Goal: Task Accomplishment & Management: Use online tool/utility

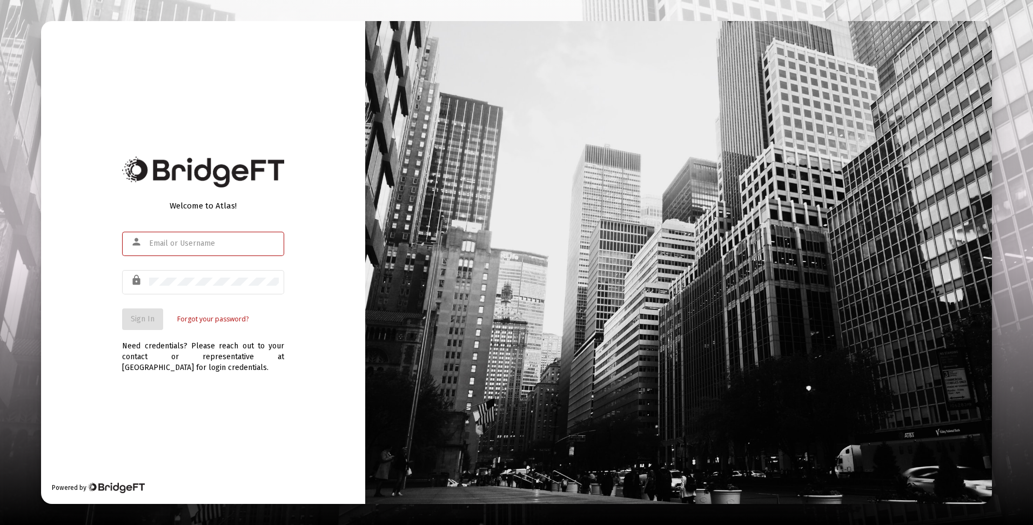
click at [233, 244] on input "text" at bounding box center [214, 243] width 130 height 9
type input "[EMAIL_ADDRESS][DOMAIN_NAME]"
click at [151, 315] on span "Sign In" at bounding box center [143, 318] width 24 height 9
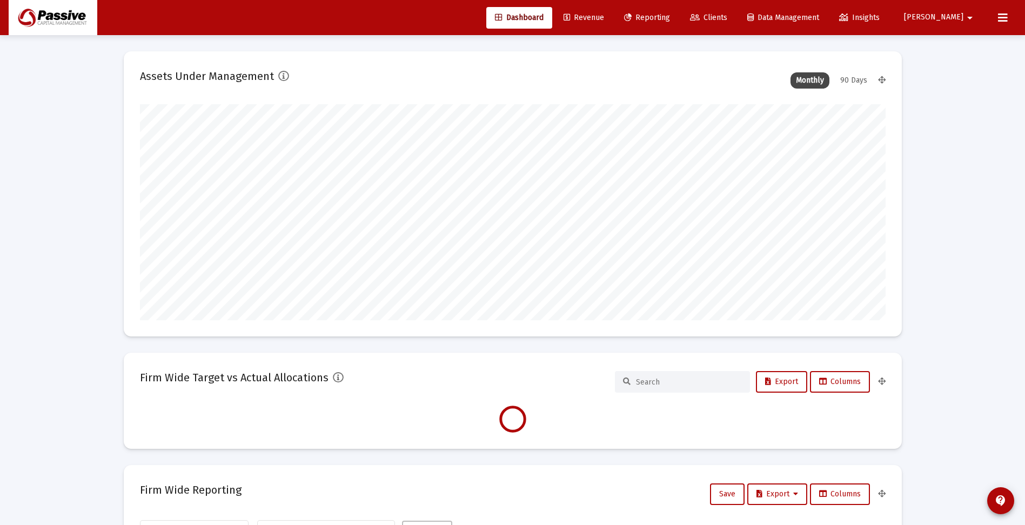
scroll to position [216, 401]
type input "[DATE]"
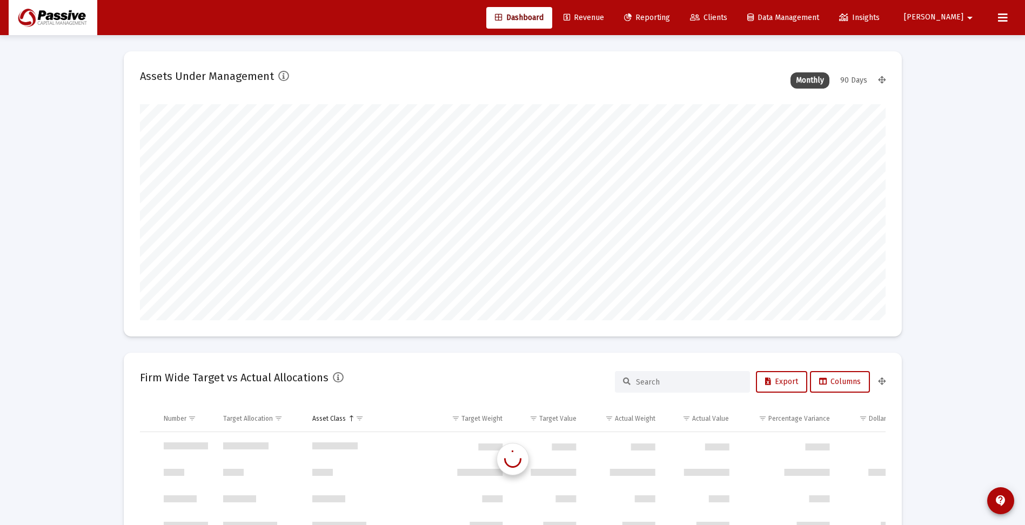
scroll to position [519, 0]
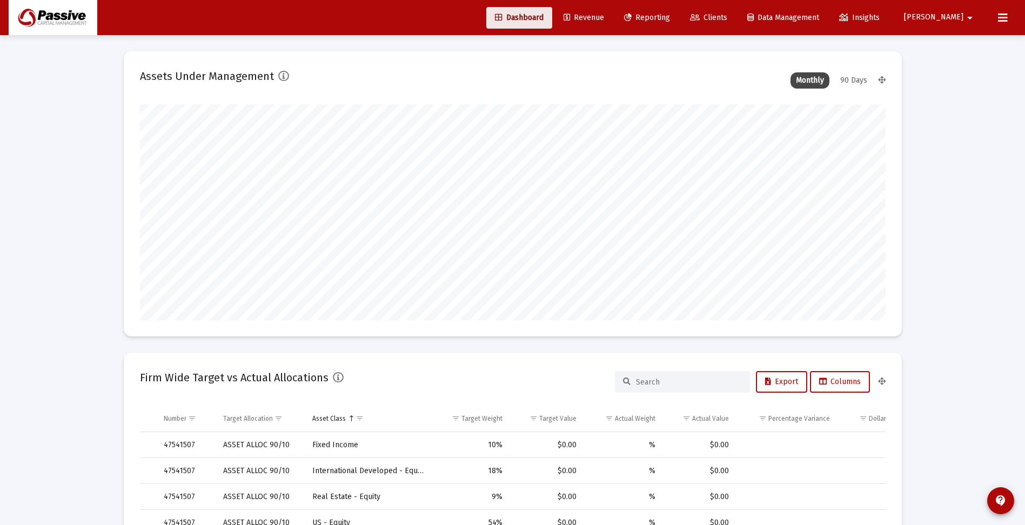
click at [544, 16] on span "Dashboard" at bounding box center [519, 17] width 49 height 9
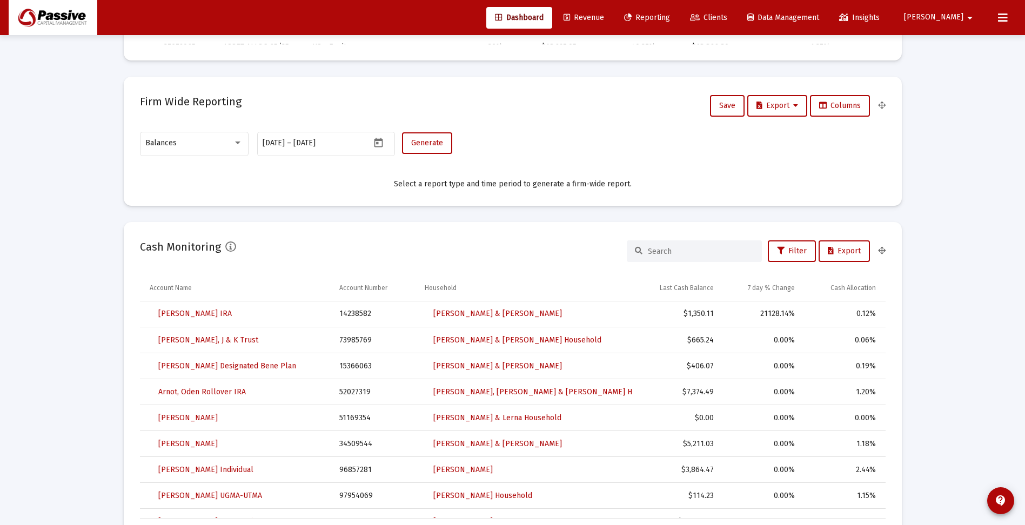
scroll to position [702, 0]
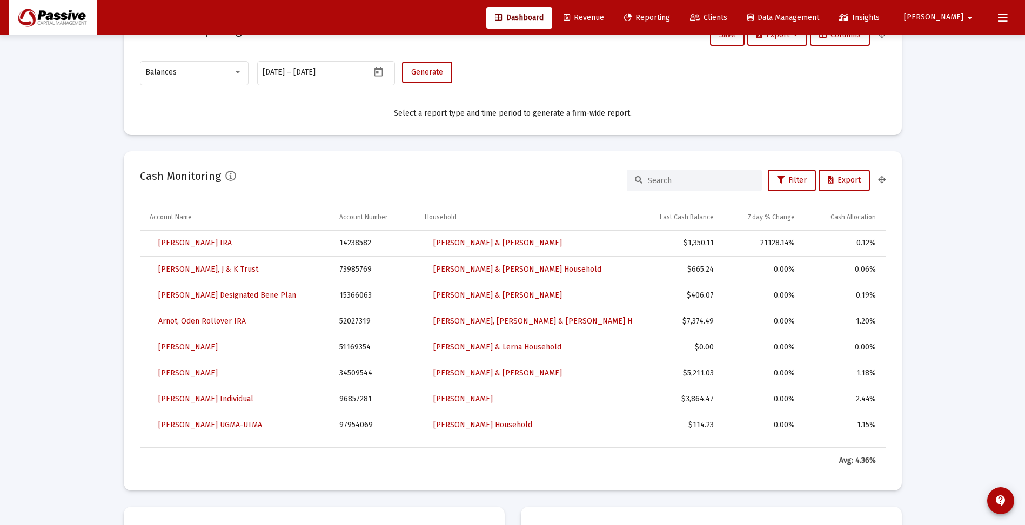
click at [674, 179] on input at bounding box center [701, 180] width 106 height 9
click at [662, 181] on input at bounding box center [701, 180] width 106 height 9
click at [694, 217] on div "Last Cash Balance" at bounding box center [687, 217] width 54 height 9
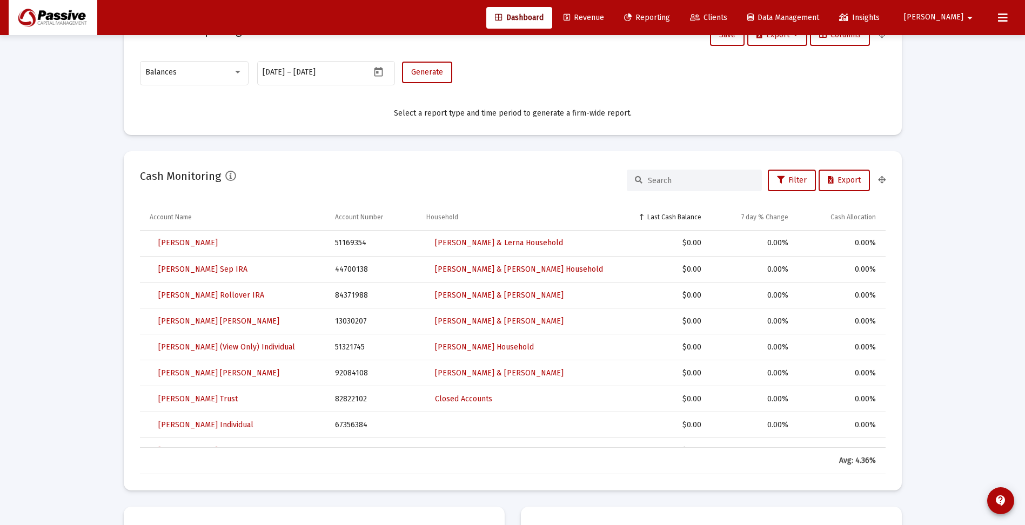
click at [694, 217] on div "Last Cash Balance" at bounding box center [674, 217] width 54 height 9
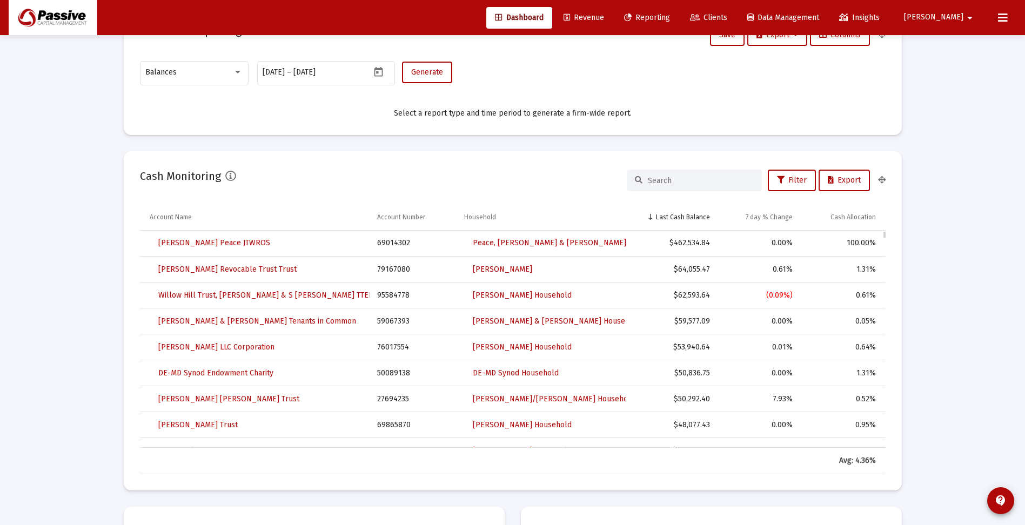
click at [697, 352] on td "$53,940.64" at bounding box center [672, 347] width 92 height 26
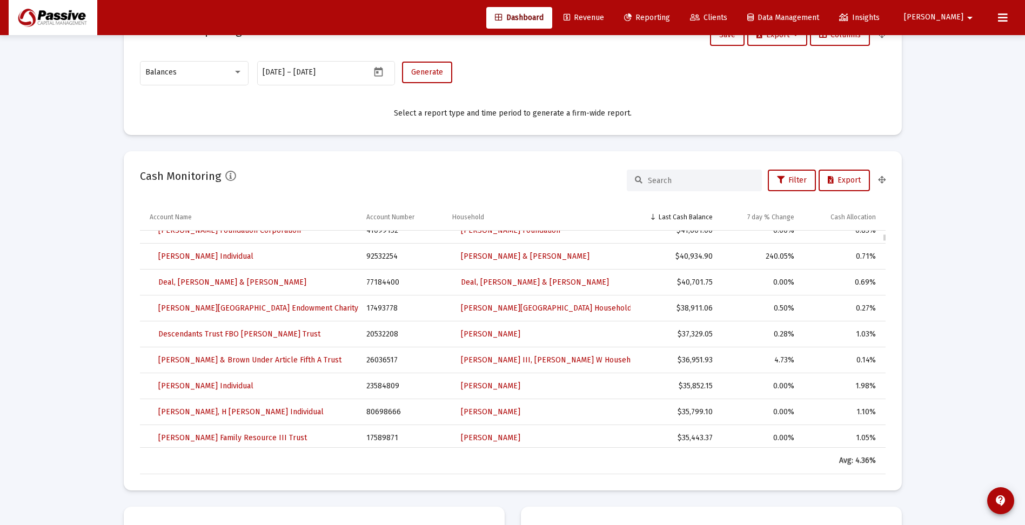
scroll to position [108, 0]
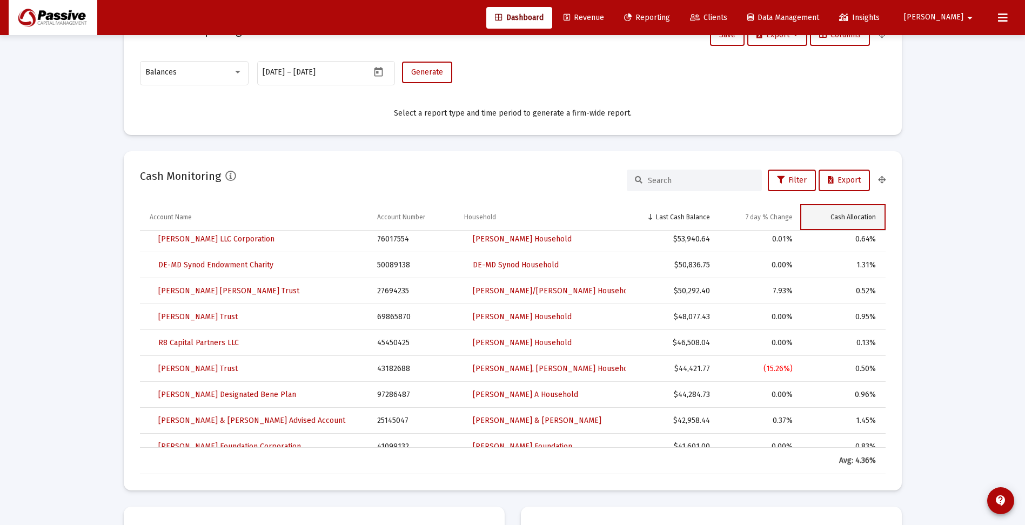
click at [852, 219] on div "Cash Allocation" at bounding box center [853, 217] width 45 height 9
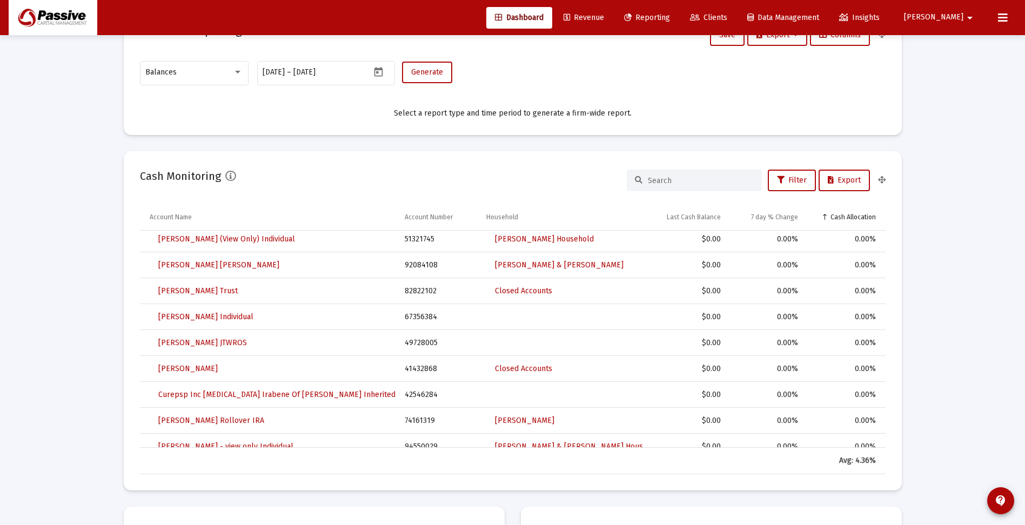
click at [852, 219] on div "Cash Allocation" at bounding box center [853, 217] width 45 height 9
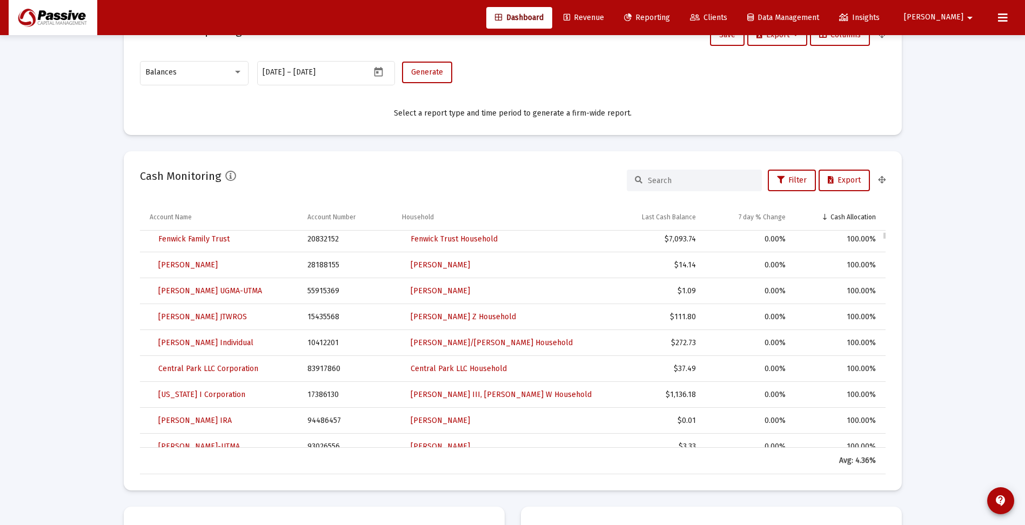
scroll to position [162, 0]
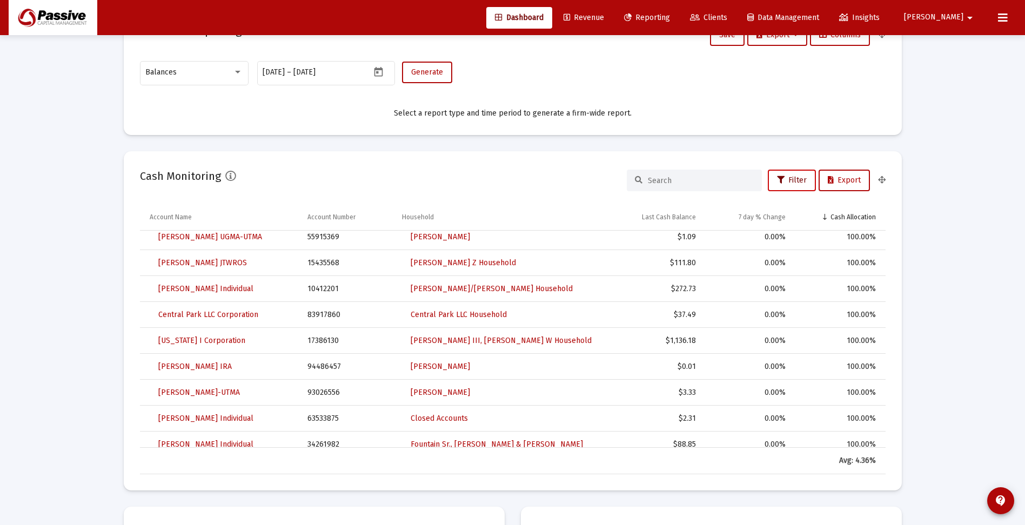
click at [780, 179] on icon at bounding box center [781, 181] width 8 height 8
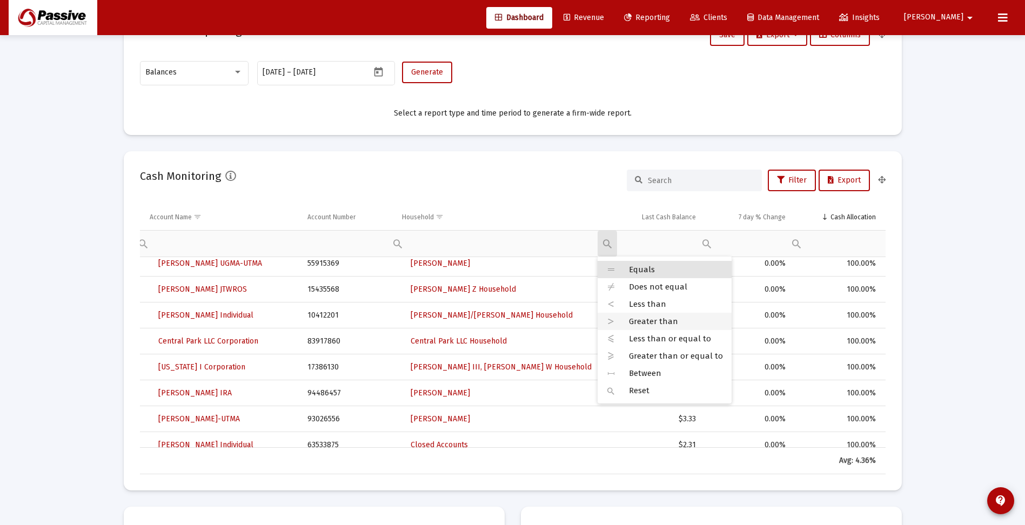
click at [638, 324] on span "Greater than" at bounding box center [653, 322] width 49 height 10
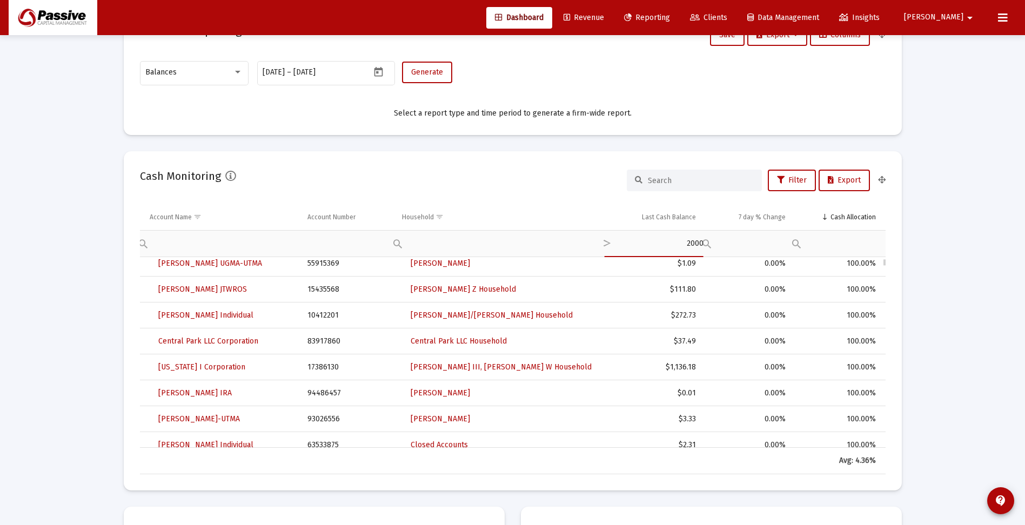
type input "2000"
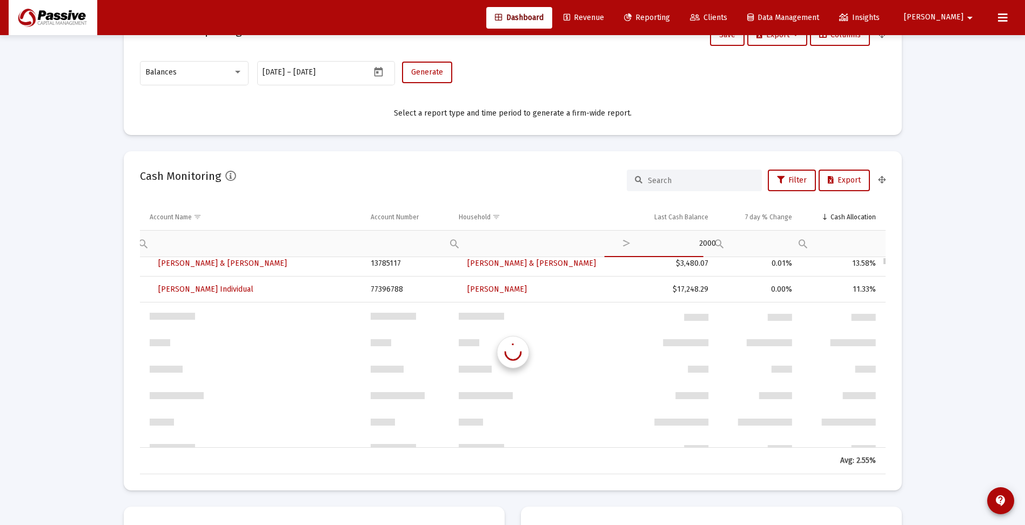
scroll to position [0, 0]
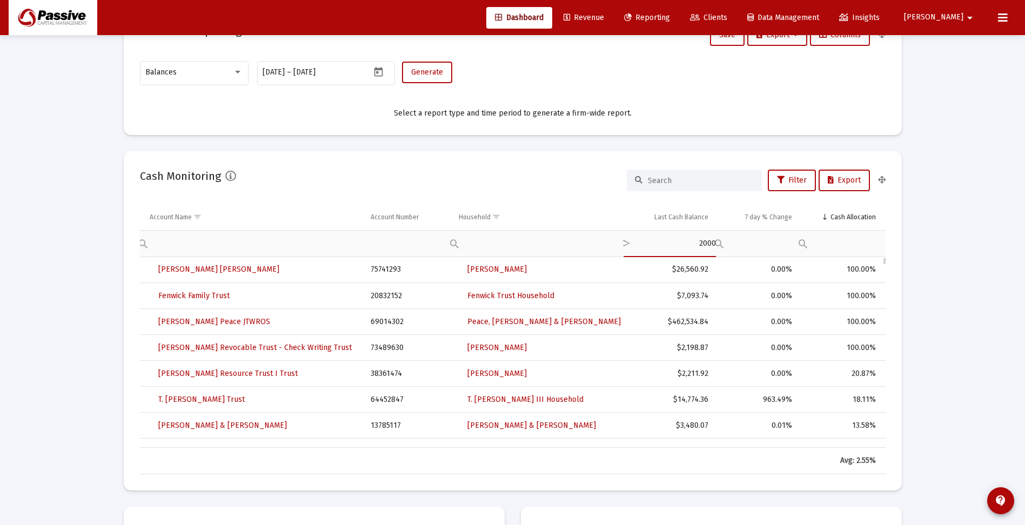
type input "2000"
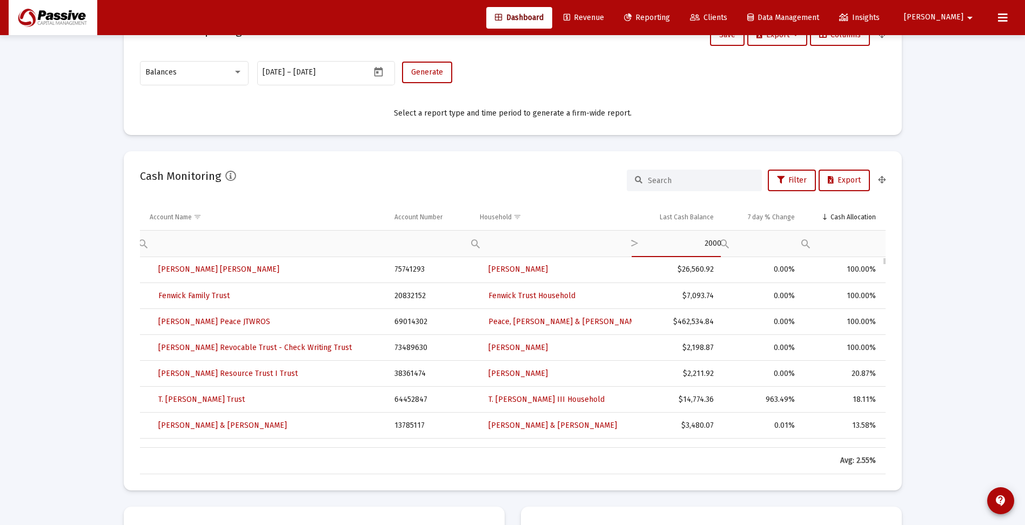
type input "2000"
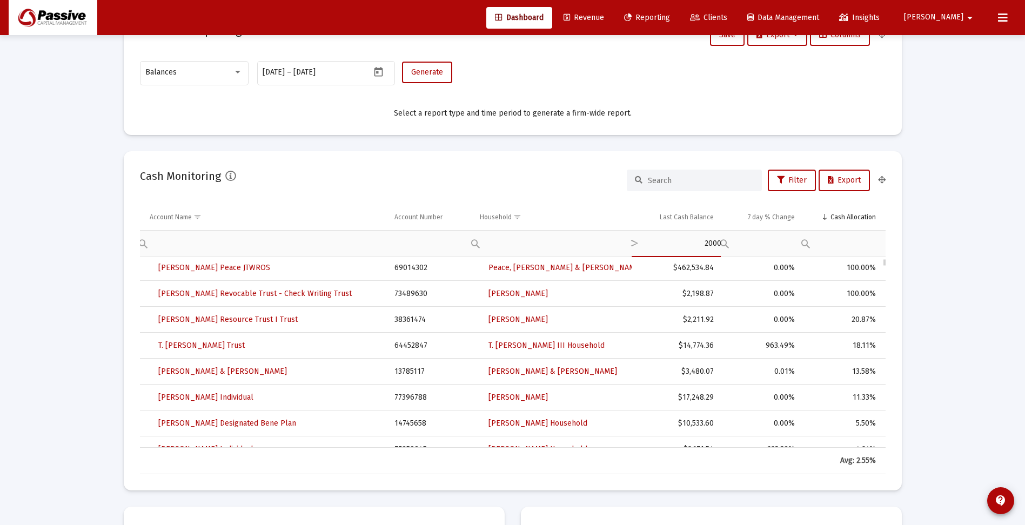
type input "2000"
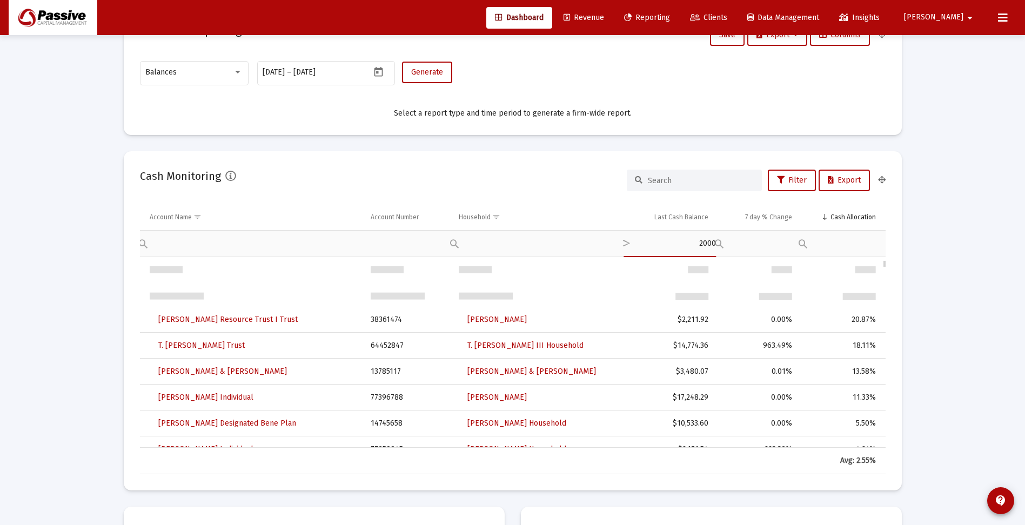
scroll to position [108, 0]
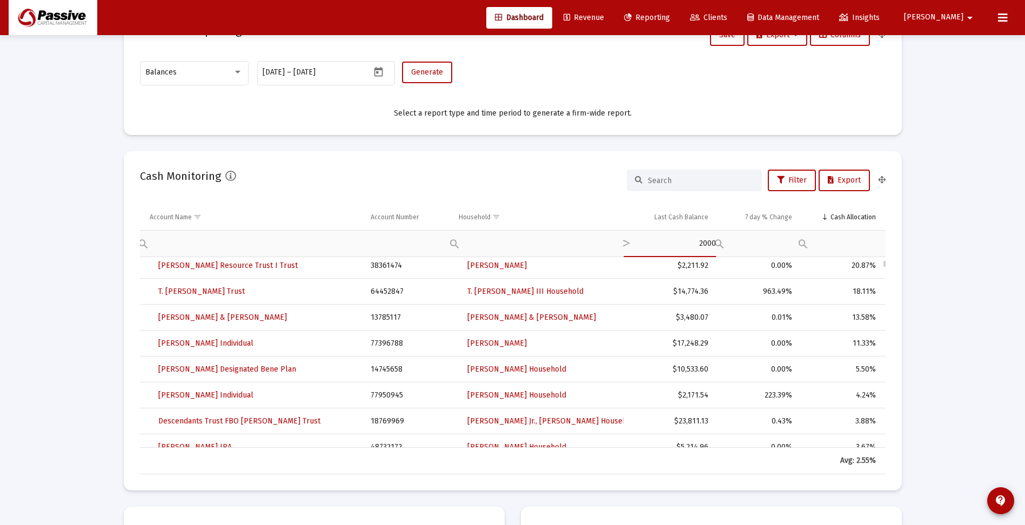
type input "2000"
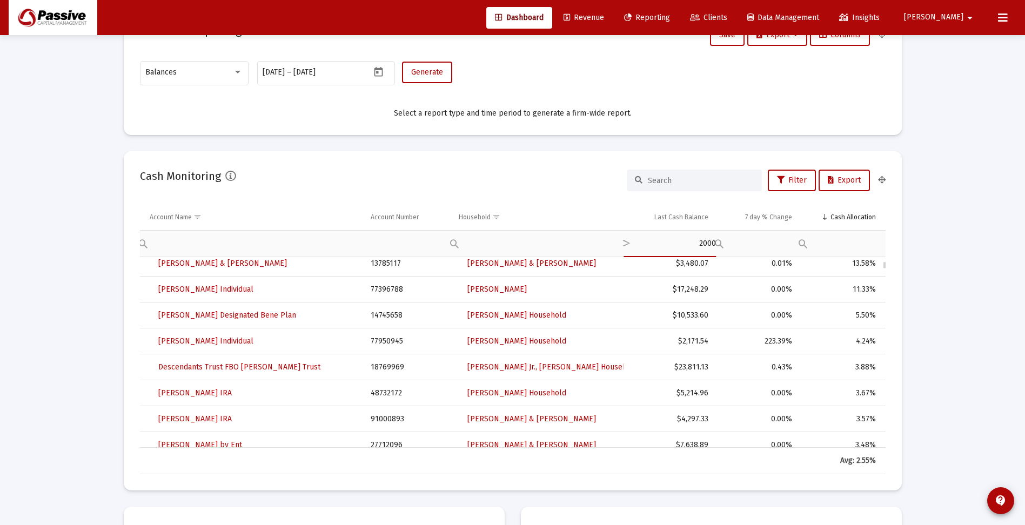
type input "2000"
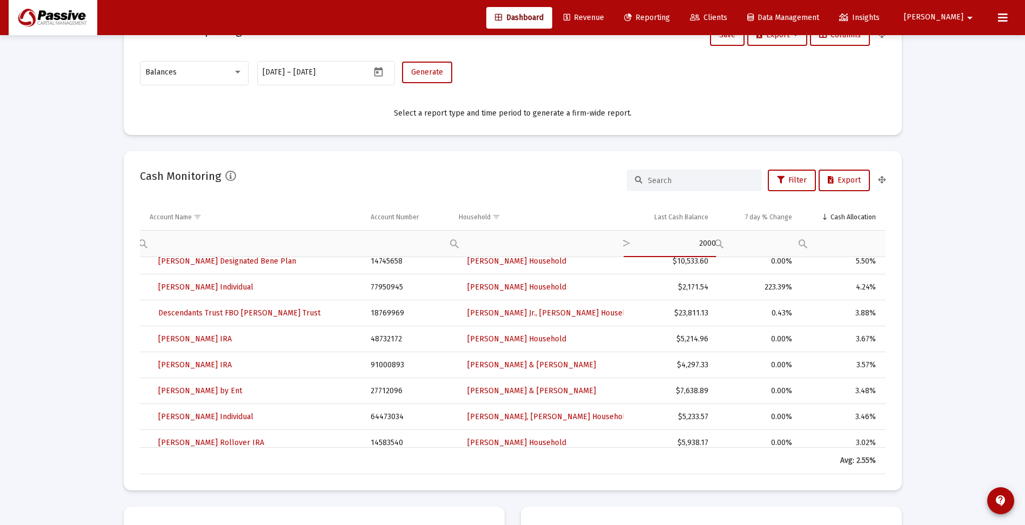
type input "2000"
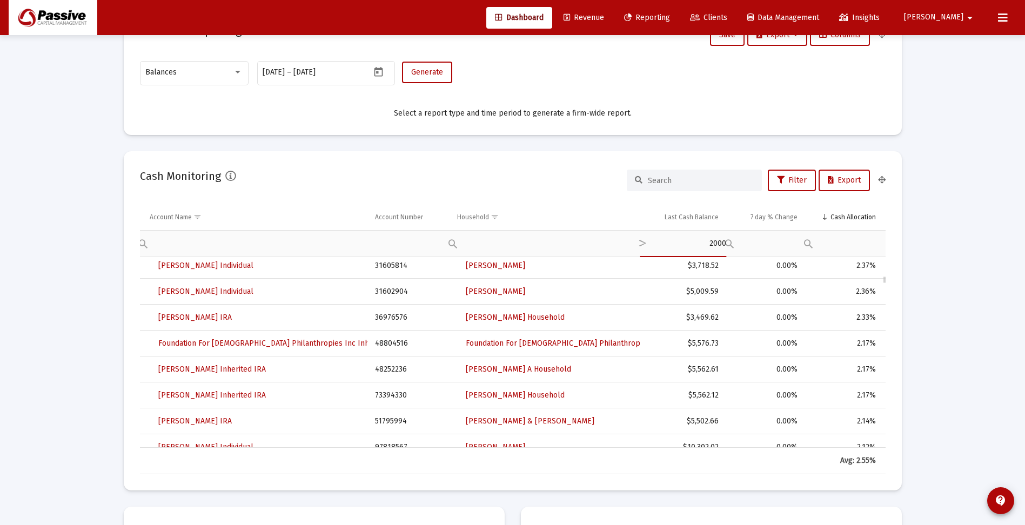
scroll to position [811, 0]
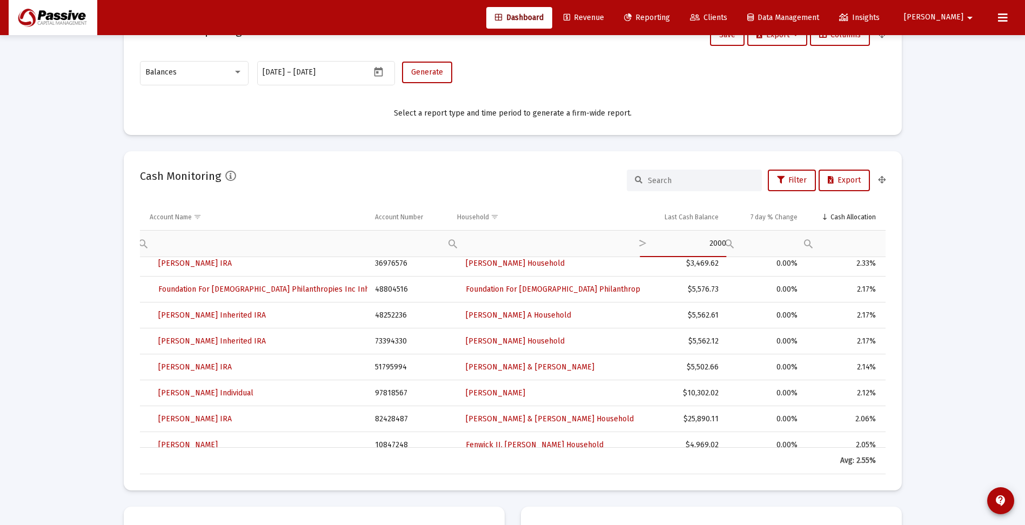
type input "2000"
click at [714, 243] on div "Filter cell" at bounding box center [676, 243] width 87 height 26
click at [713, 244] on div "Filter cell" at bounding box center [676, 243] width 87 height 26
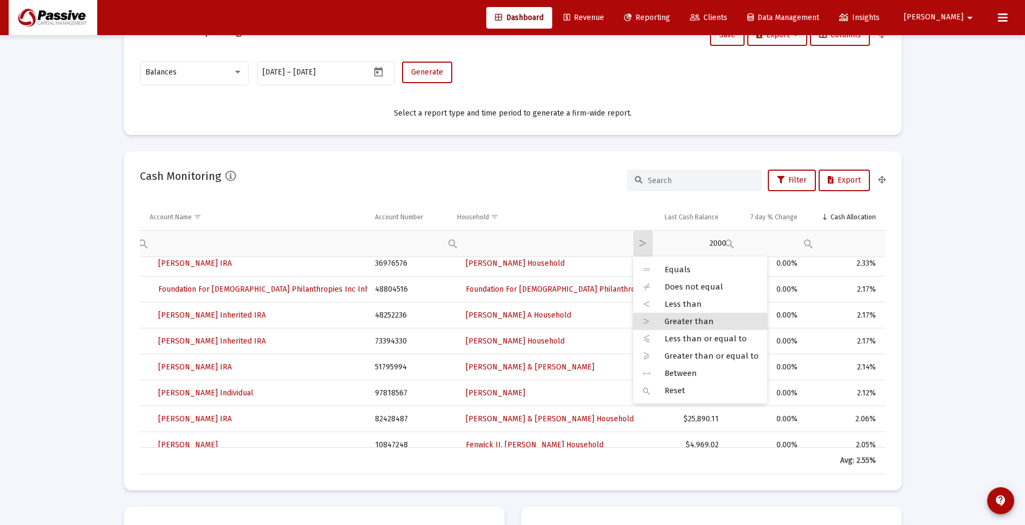
click at [640, 246] on div "Filter cell" at bounding box center [642, 244] width 19 height 26
click at [680, 320] on span "Greater than" at bounding box center [689, 322] width 49 height 10
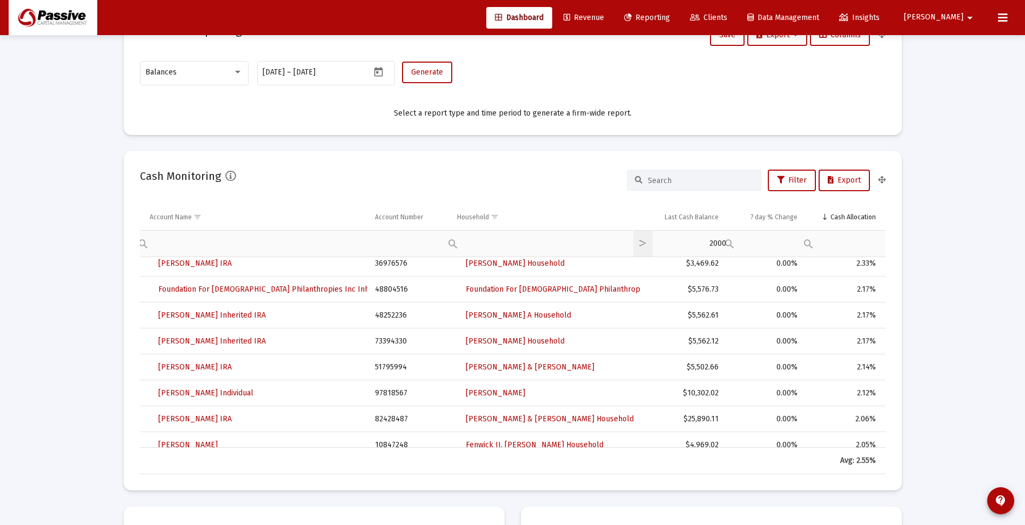
click at [712, 239] on div "Equals Does not equal Less than Greater than Less than or equal to Greater than…" at bounding box center [676, 243] width 87 height 26
